Goal: Navigation & Orientation: Understand site structure

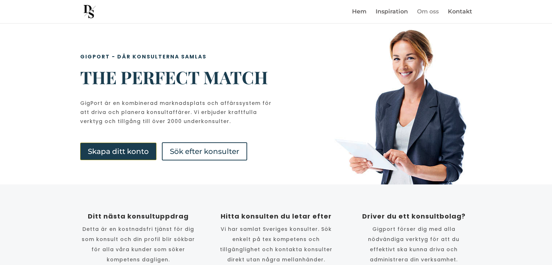
click at [425, 12] on link "Om oss" at bounding box center [428, 16] width 22 height 14
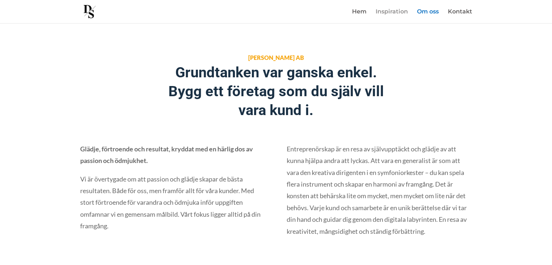
click at [400, 9] on link "Inspiration" at bounding box center [392, 16] width 32 height 14
